Goal: Information Seeking & Learning: Learn about a topic

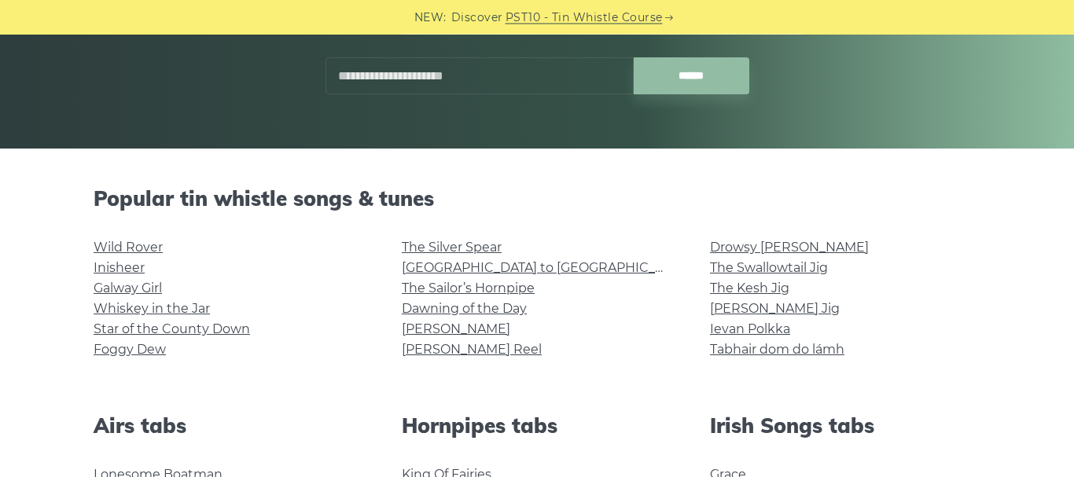
scroll to position [262, 0]
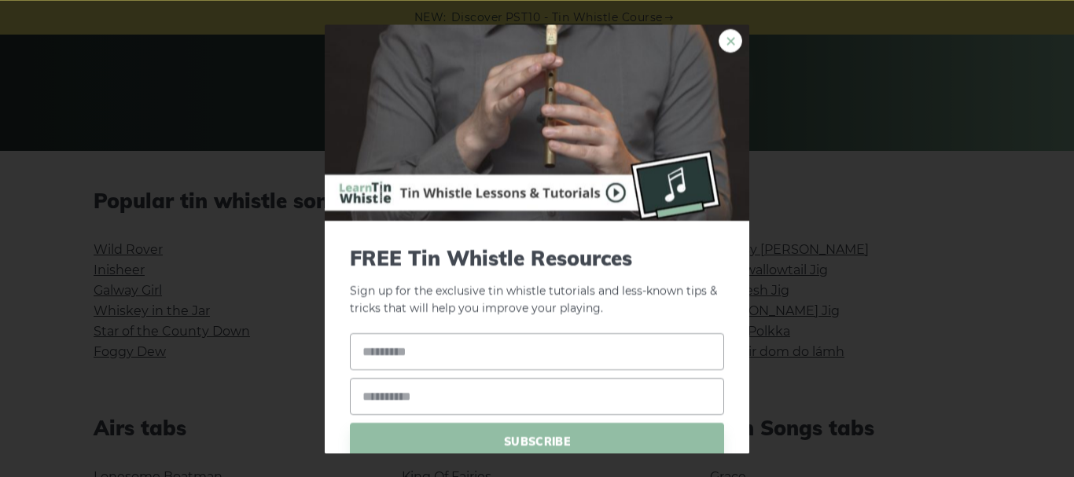
click at [727, 39] on link "×" at bounding box center [730, 40] width 24 height 24
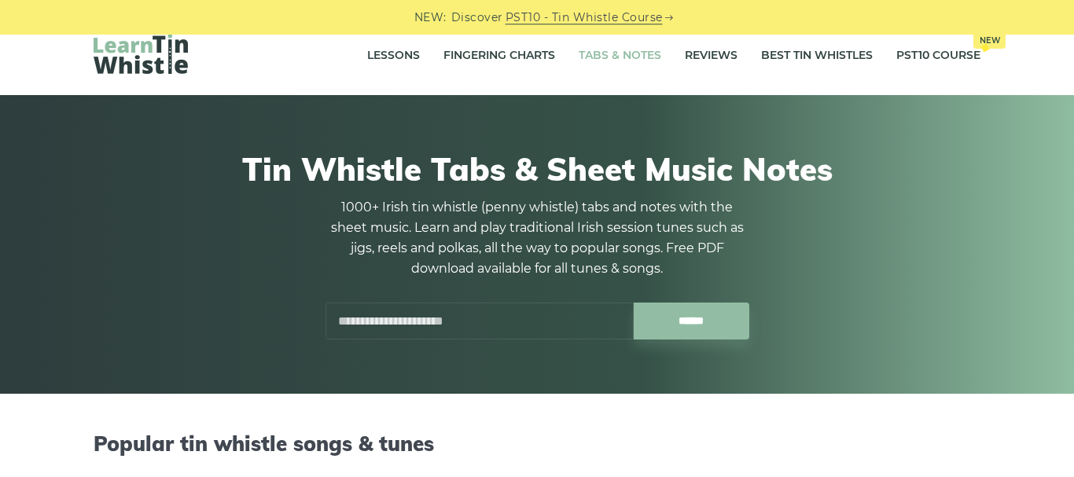
scroll to position [18, 0]
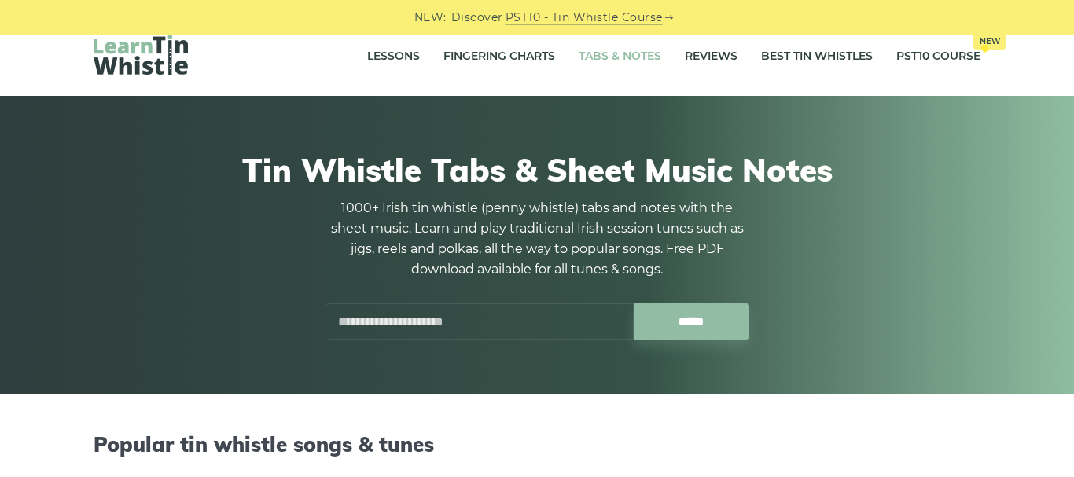
click at [472, 317] on input "text" at bounding box center [479, 321] width 308 height 37
click at [524, 53] on link "Fingering Charts" at bounding box center [499, 56] width 112 height 39
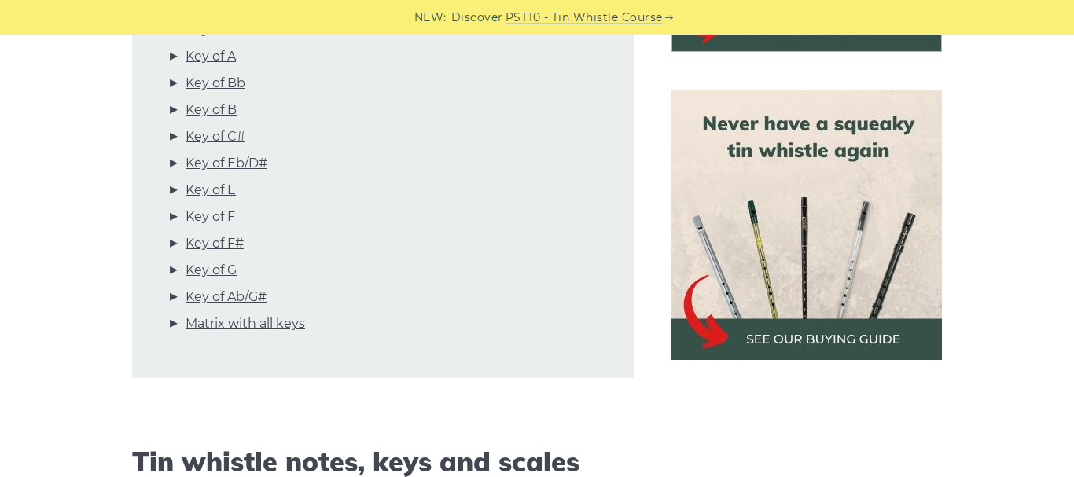
scroll to position [671, 0]
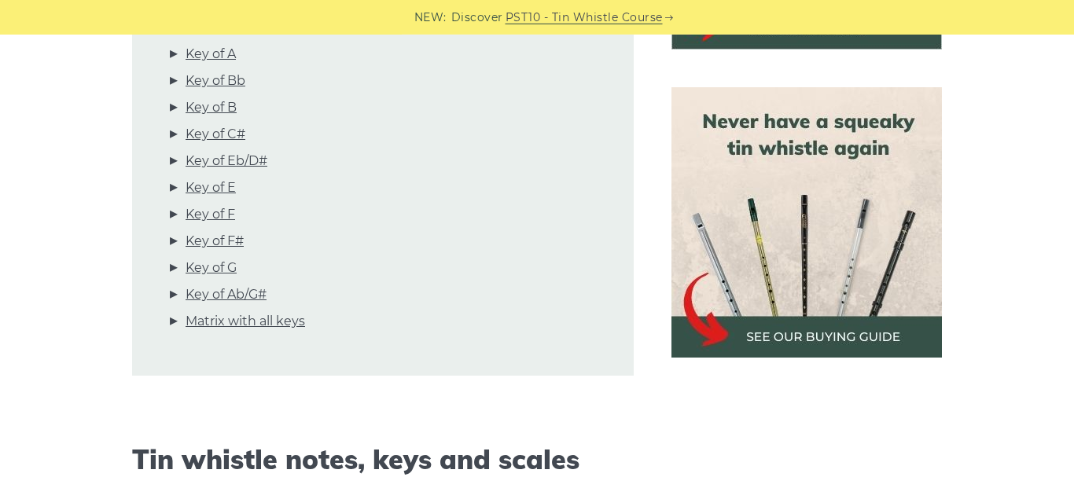
click at [792, 344] on img at bounding box center [806, 222] width 270 height 270
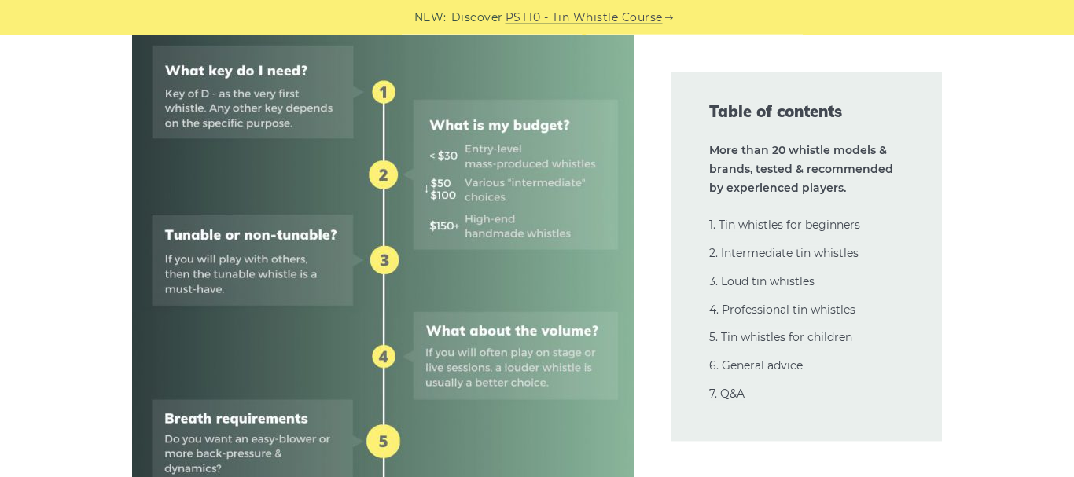
scroll to position [801, 0]
click at [708, 380] on div "Table of contents More than 20 whistle models & brands, tested & recommended by…" at bounding box center [806, 256] width 270 height 369
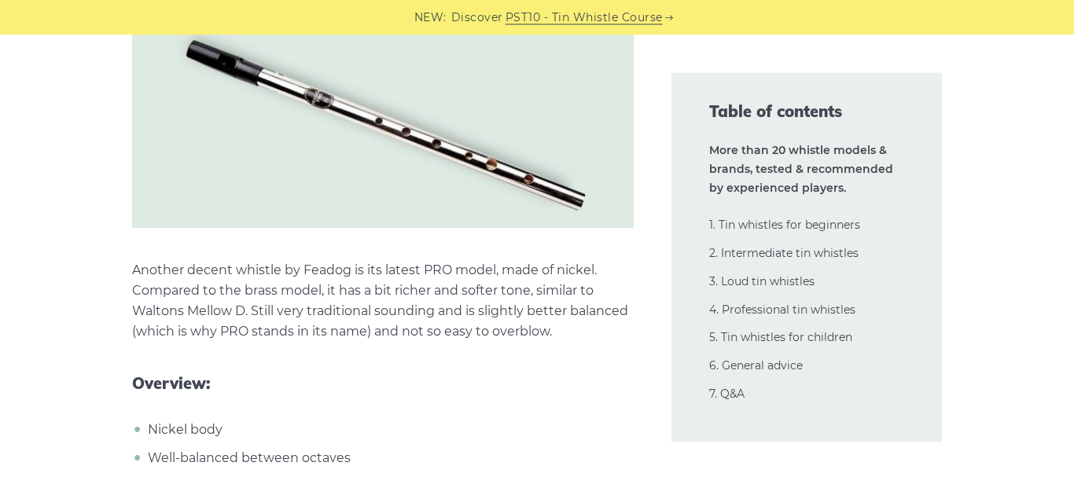
scroll to position [4519, 0]
click at [655, 428] on div "Table of contents More than 20 whistle models & brands, tested & recommended by…" at bounding box center [806, 256] width 308 height 369
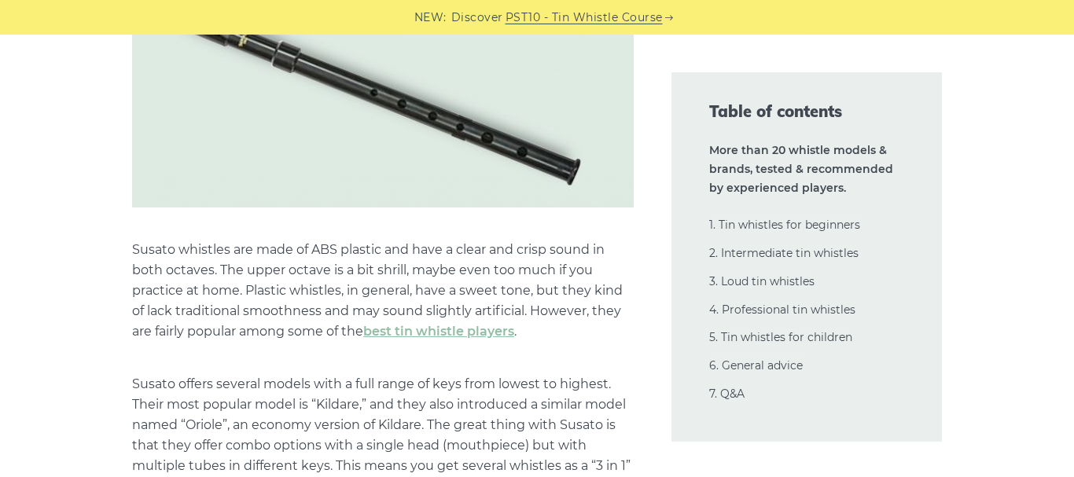
scroll to position [17697, 0]
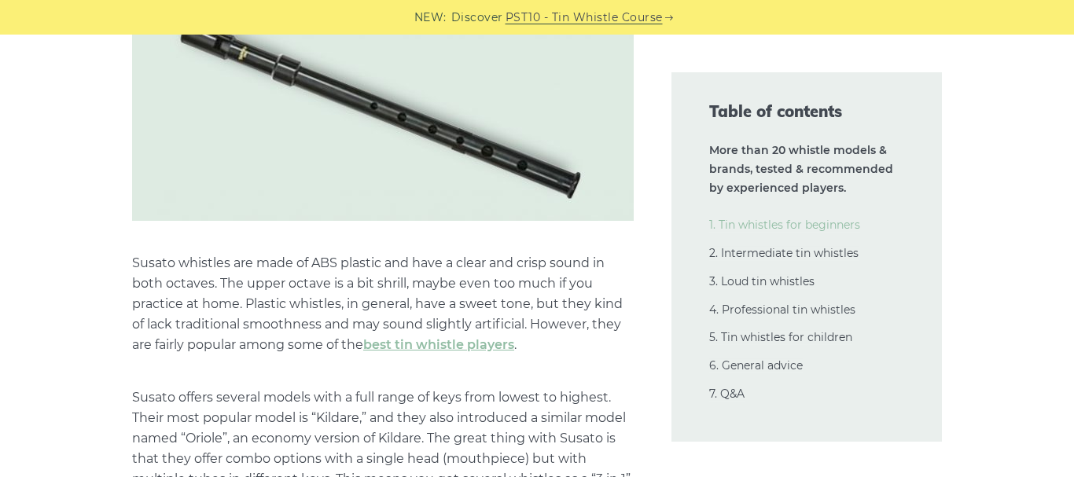
click at [803, 225] on link "1. Tin whistles for beginners" at bounding box center [784, 225] width 151 height 14
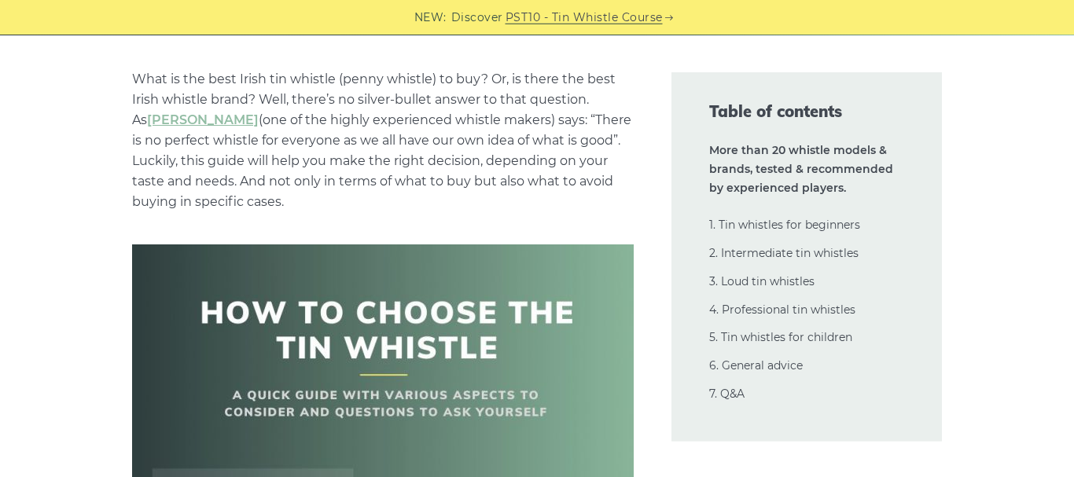
scroll to position [0, 0]
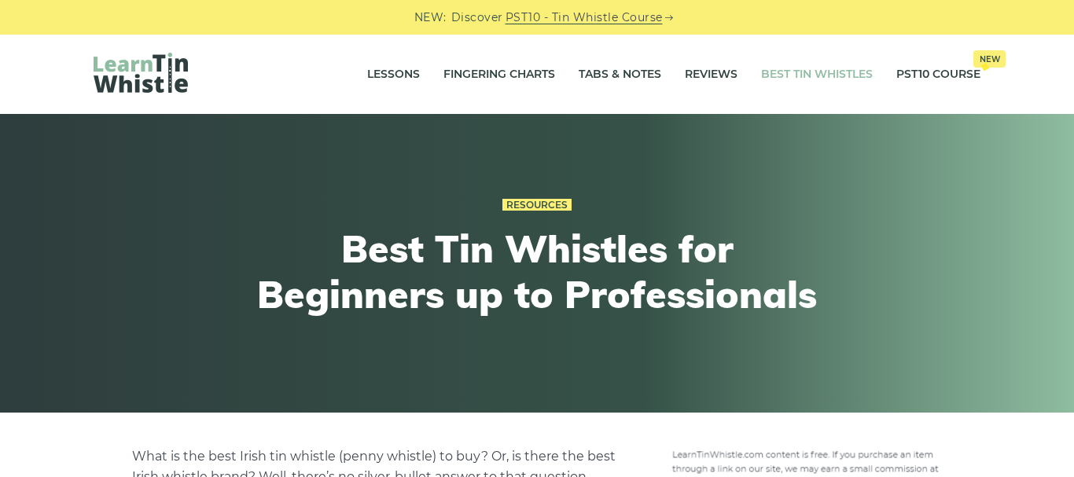
click at [160, 79] on img at bounding box center [141, 73] width 94 height 40
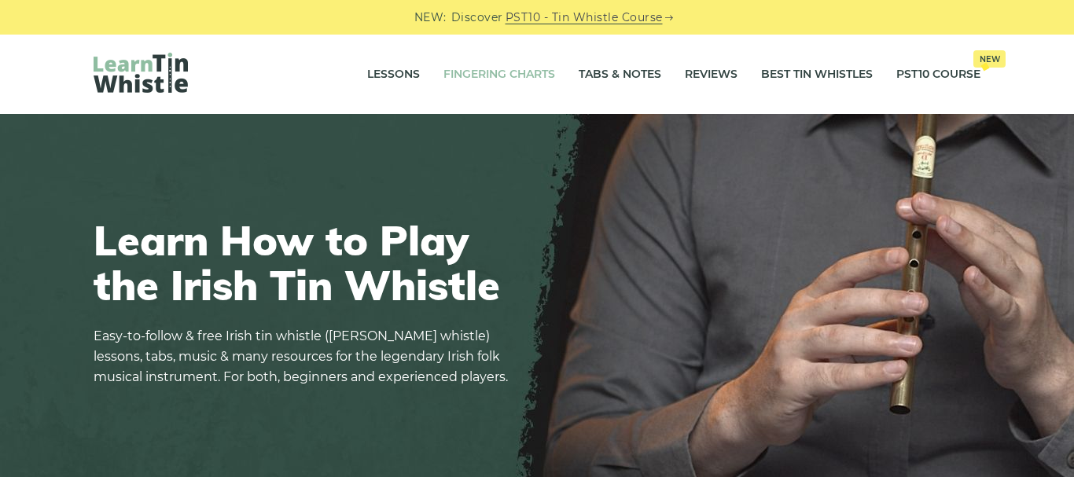
click at [482, 90] on link "Fingering Charts" at bounding box center [499, 74] width 112 height 39
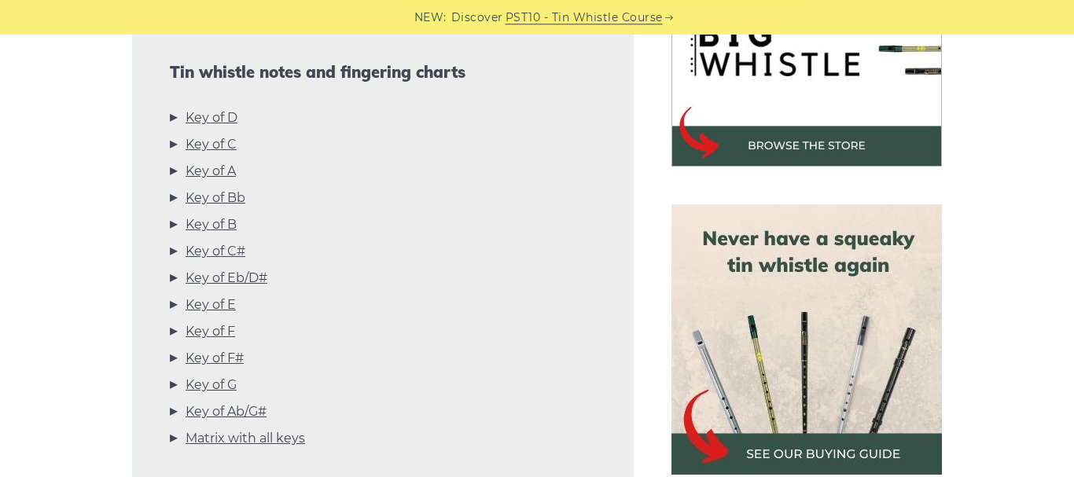
scroll to position [555, 0]
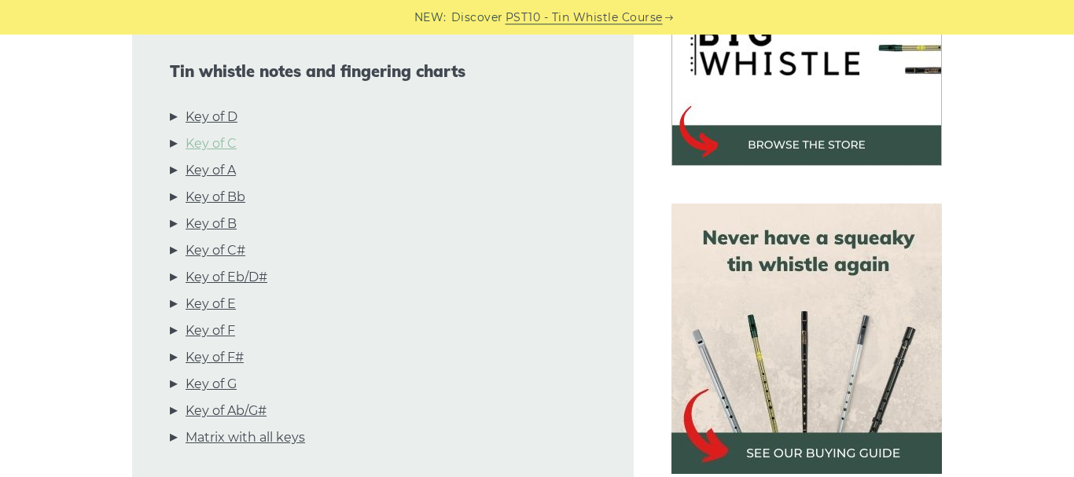
click at [237, 149] on link "Key of C" at bounding box center [211, 144] width 51 height 20
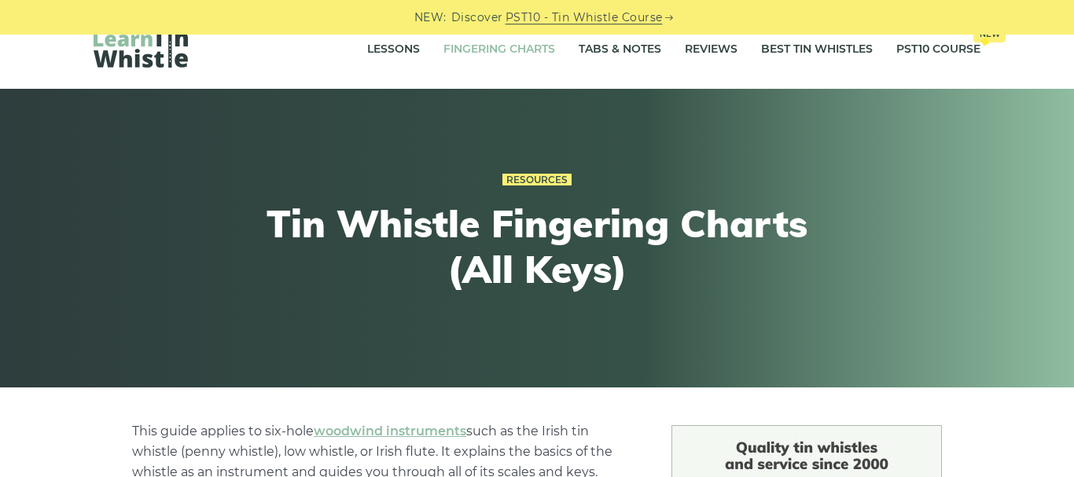
scroll to position [0, 0]
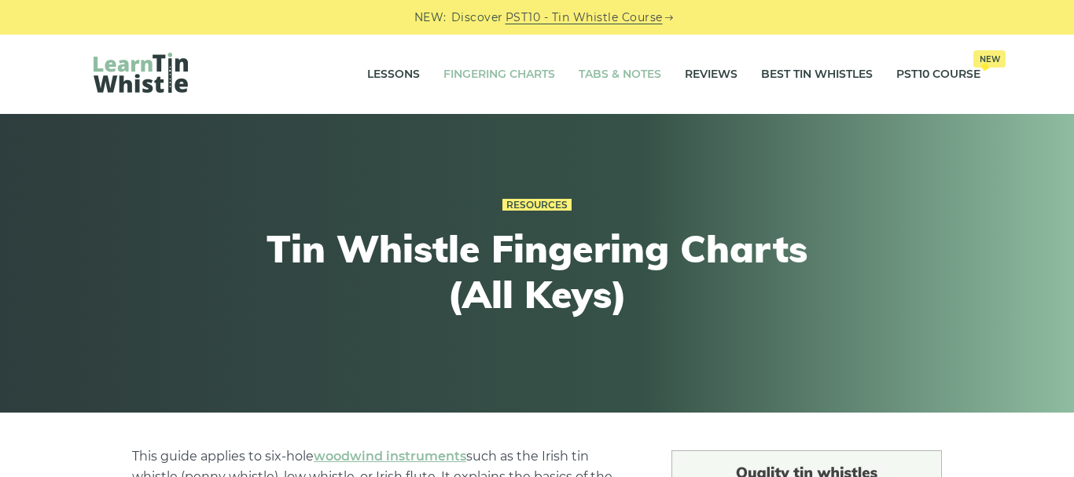
click at [649, 70] on link "Tabs & Notes" at bounding box center [620, 74] width 83 height 39
click at [652, 71] on link "Tabs & Notes" at bounding box center [620, 74] width 83 height 39
click at [641, 72] on link "Tabs & Notes" at bounding box center [620, 74] width 83 height 39
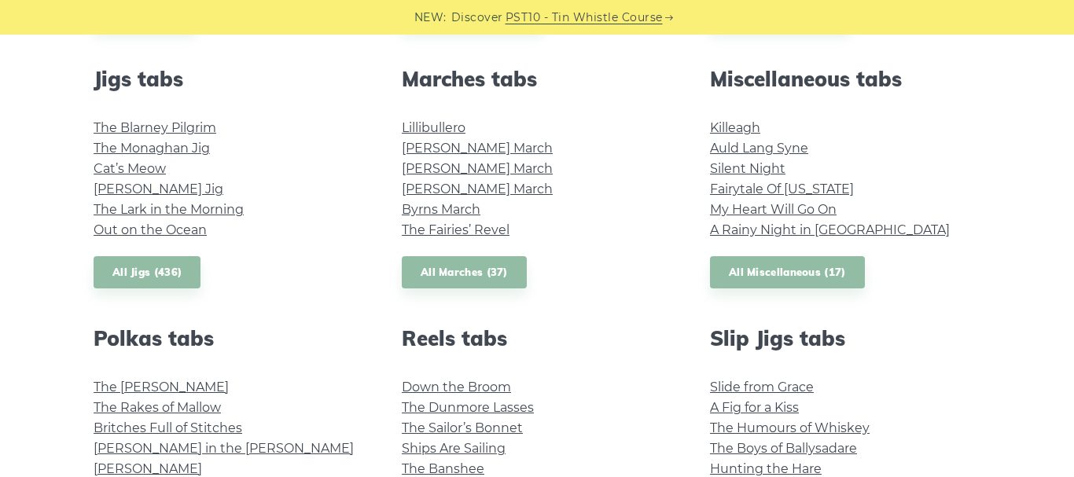
scroll to position [869, 0]
click at [781, 272] on link "All Miscellaneous (17)" at bounding box center [787, 273] width 155 height 32
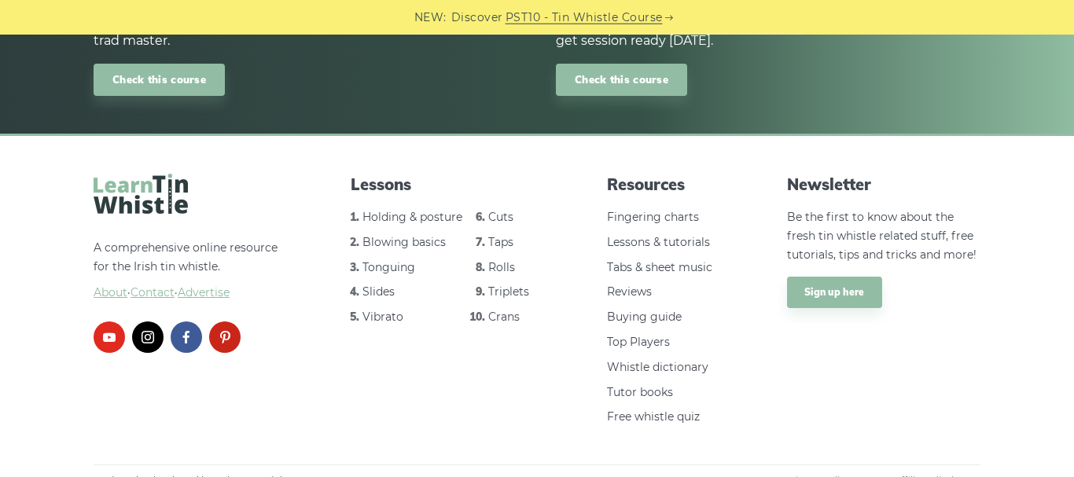
scroll to position [1196, 0]
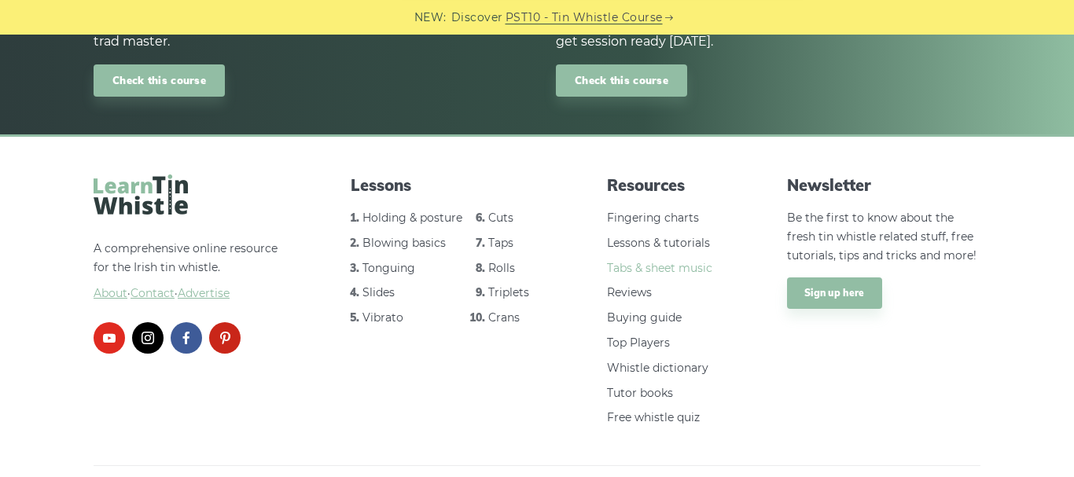
click at [652, 272] on link "Tabs & sheet music" at bounding box center [659, 268] width 105 height 14
click at [638, 271] on link "Tabs & sheet music" at bounding box center [659, 268] width 105 height 14
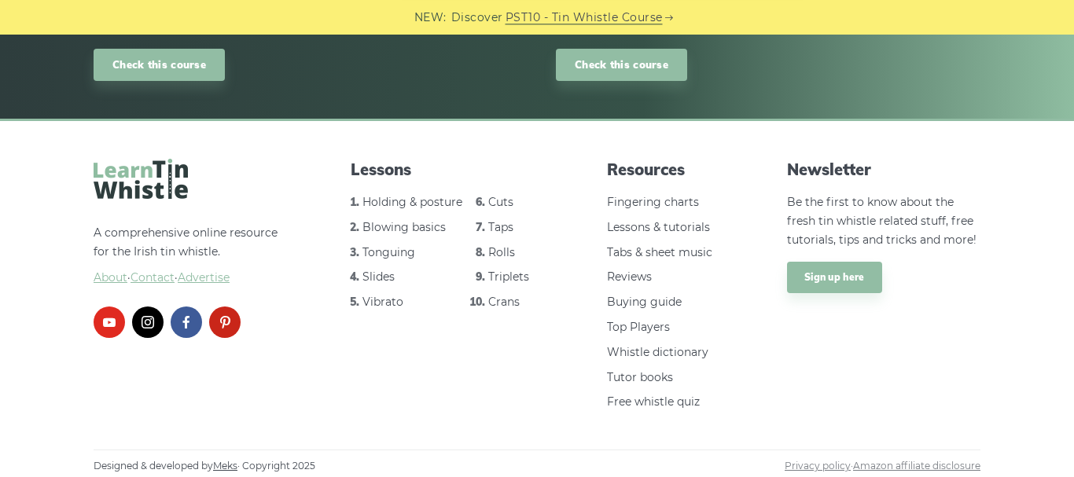
scroll to position [1214, 0]
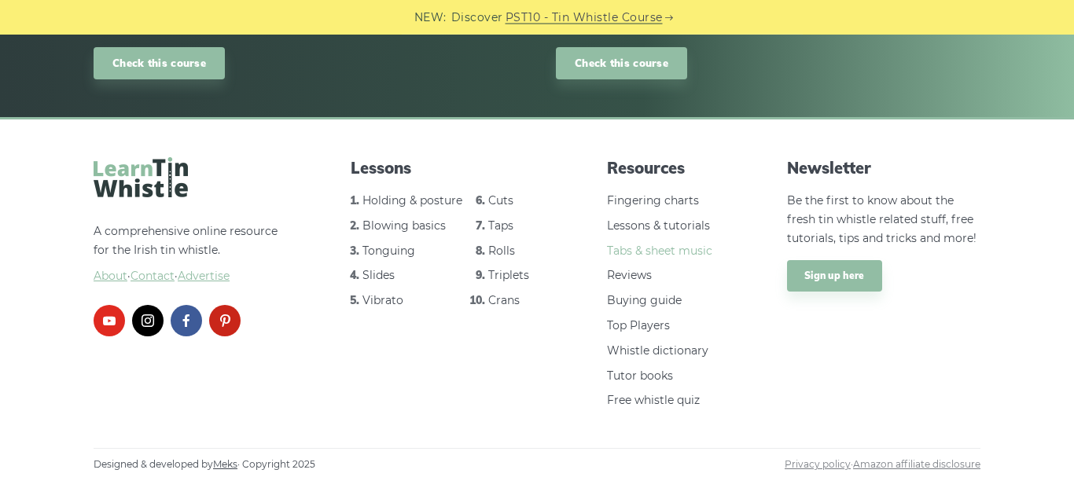
click at [625, 258] on link "Tabs & sheet music" at bounding box center [659, 251] width 105 height 14
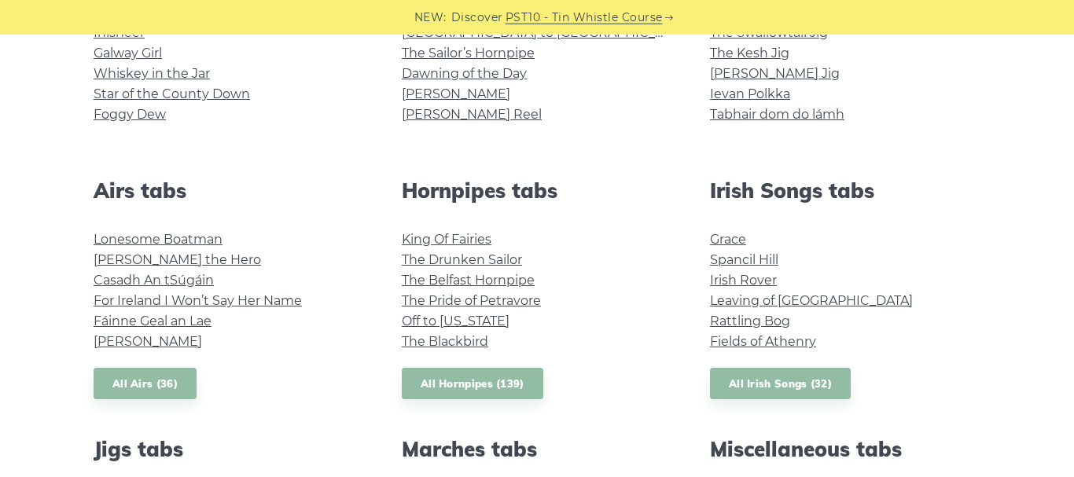
scroll to position [501, 0]
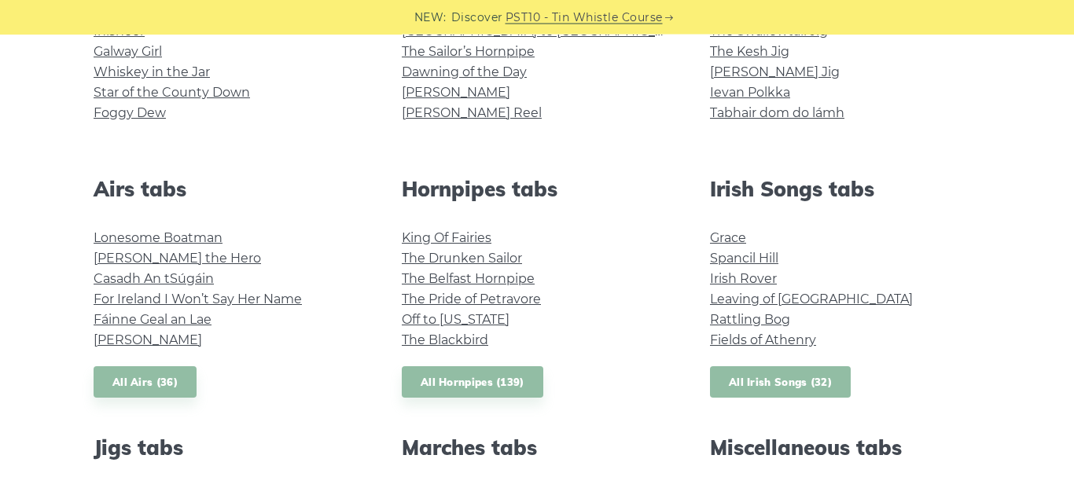
click at [748, 395] on link "All Irish Songs (32)" at bounding box center [780, 382] width 141 height 32
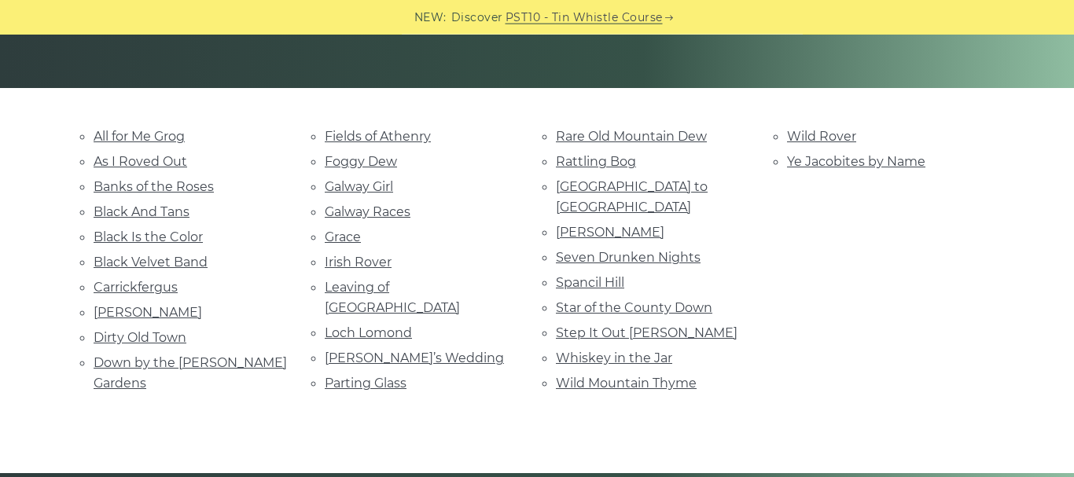
scroll to position [328, 0]
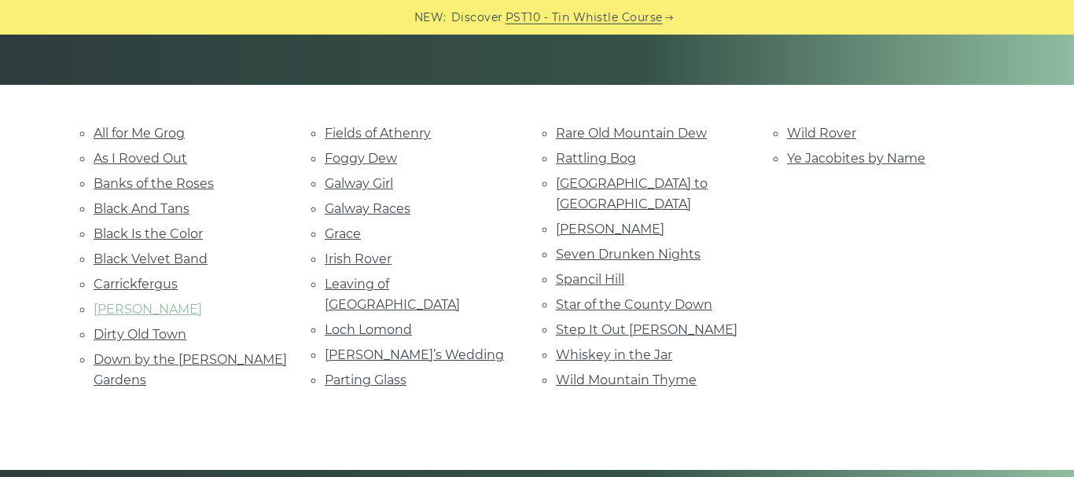
click at [151, 305] on link "[PERSON_NAME]" at bounding box center [148, 309] width 108 height 15
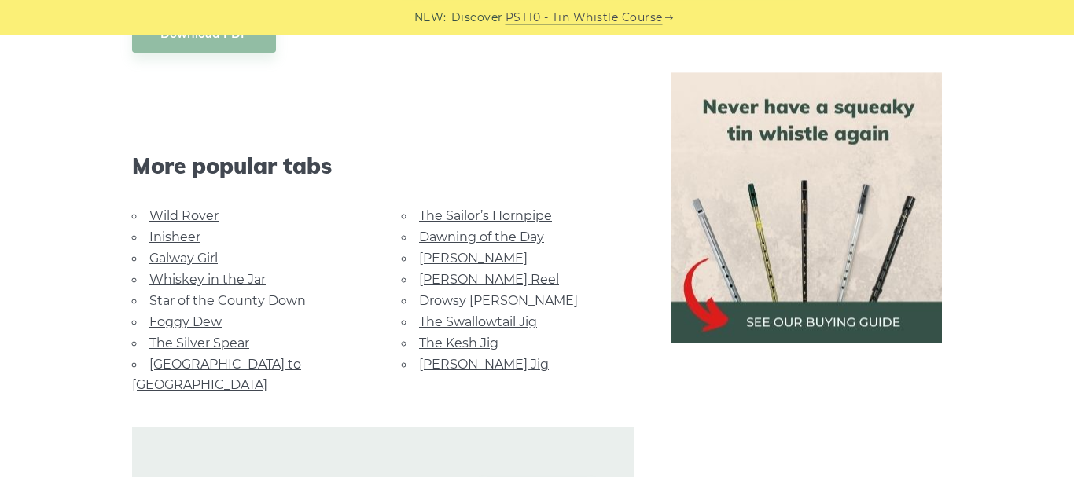
scroll to position [957, 0]
click at [202, 356] on link "Rocky Road to Dublin" at bounding box center [216, 373] width 169 height 35
